Goal: Transaction & Acquisition: Purchase product/service

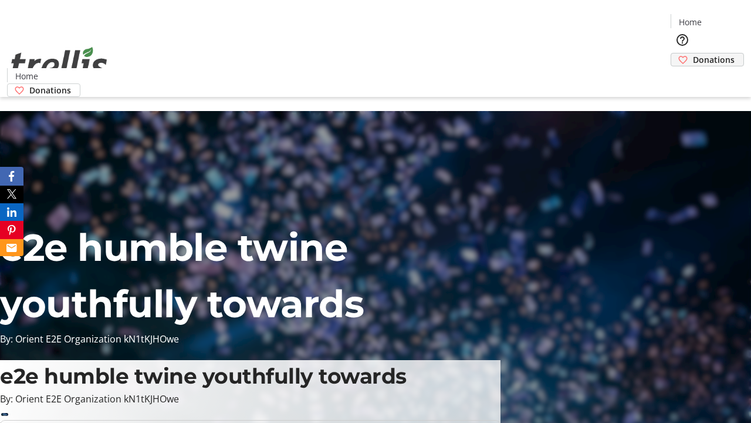
click at [693, 53] on span "Donations" at bounding box center [714, 59] width 42 height 12
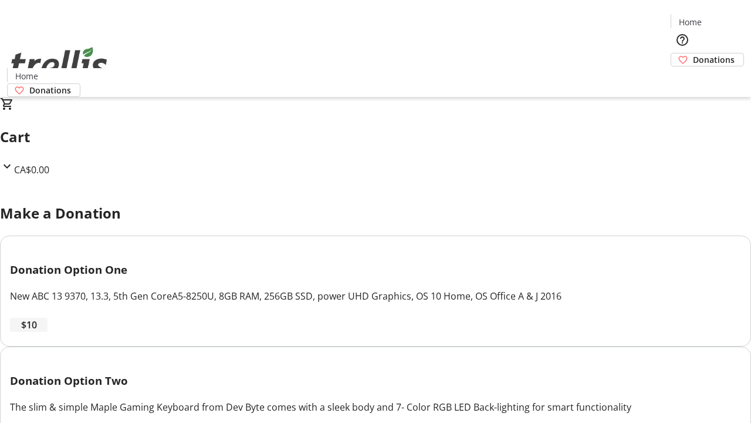
click at [37, 332] on span "$10" at bounding box center [29, 324] width 16 height 14
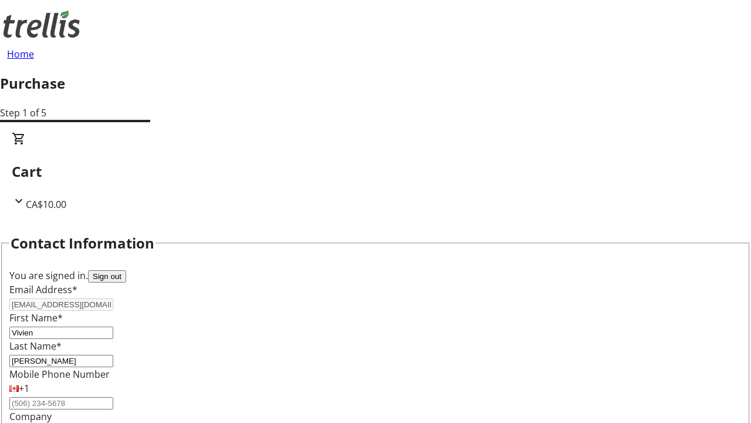
select select "CA"
type input "Kelowna"
select select "BC"
type input "Kelowna"
type input "V1Y 0C2"
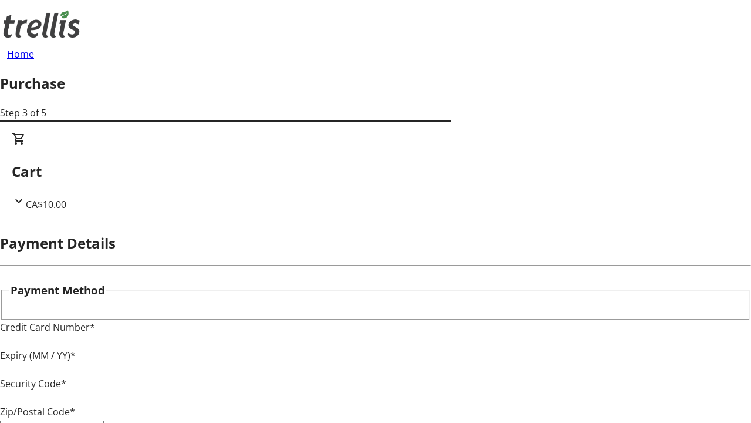
type input "V1Y 0C2"
